Goal: Information Seeking & Learning: Learn about a topic

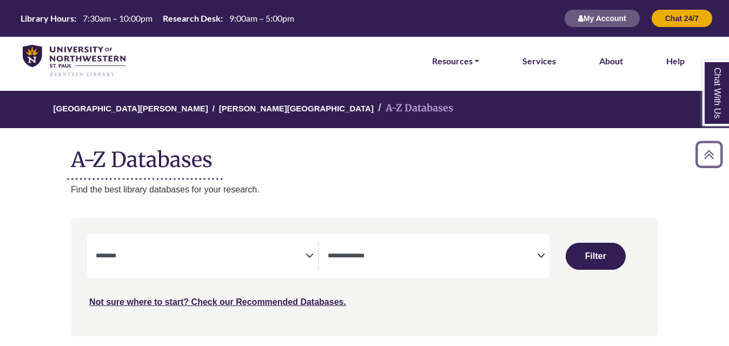
select select "Database Subject Filter"
select select "Database Types Filter"
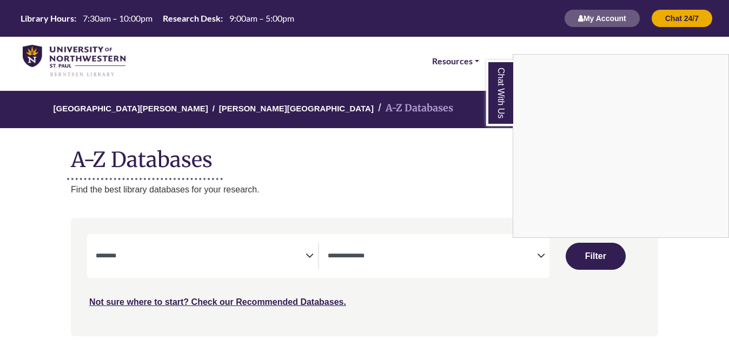
scroll to position [477, 0]
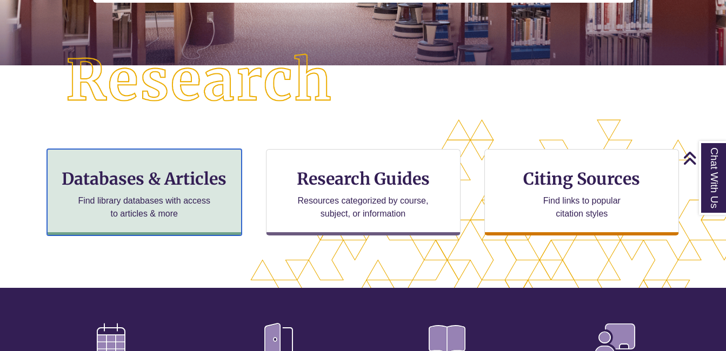
click at [182, 183] on h3 "Databases & Articles" at bounding box center [144, 179] width 176 height 21
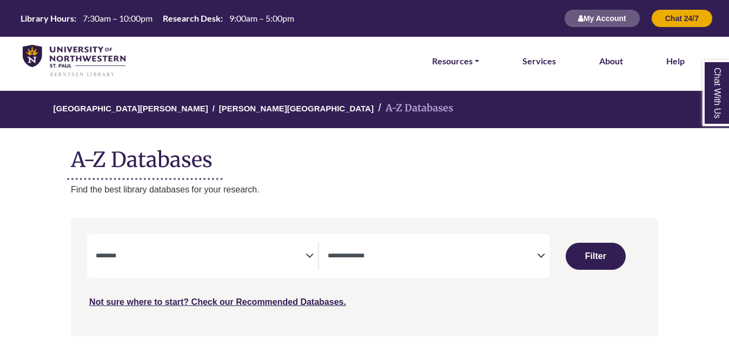
select select "Database Subject Filter"
select select "Database Types Filter"
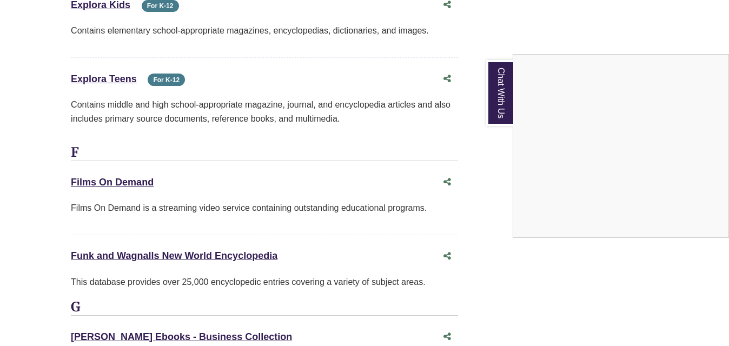
scroll to position [4024, 0]
click at [117, 139] on div "Chat With Us" at bounding box center [364, 173] width 729 height 346
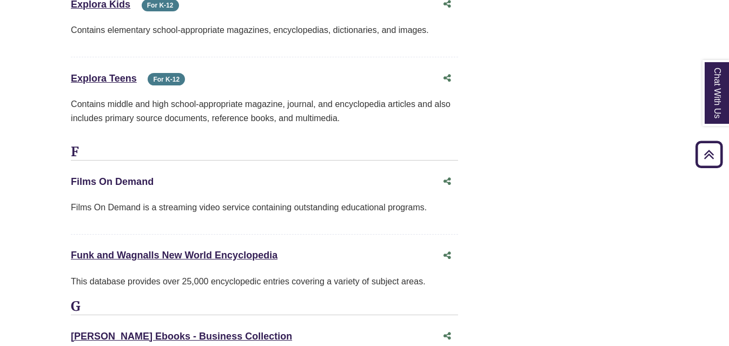
click at [143, 176] on link "Films On Demand This link opens in a new window" at bounding box center [112, 181] width 83 height 11
